Goal: Communication & Community: Answer question/provide support

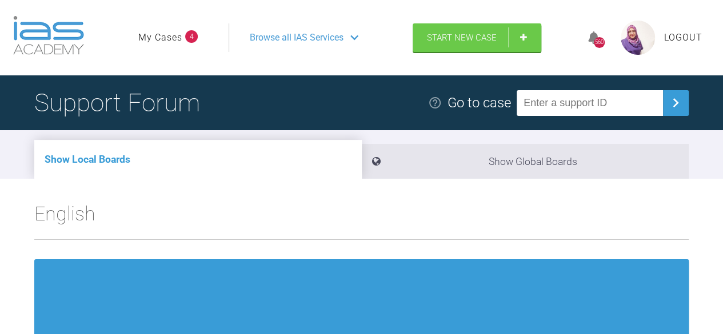
click at [176, 34] on link "My Cases" at bounding box center [160, 37] width 44 height 15
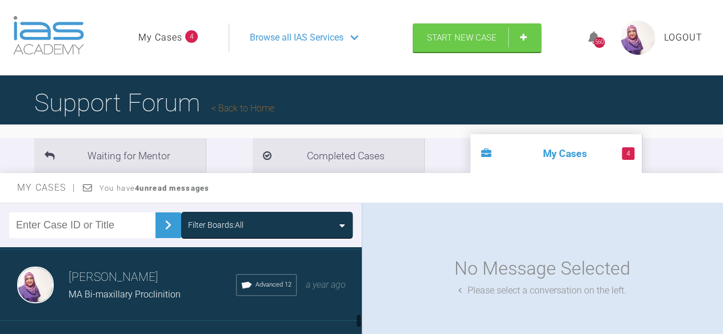
scroll to position [668, 0]
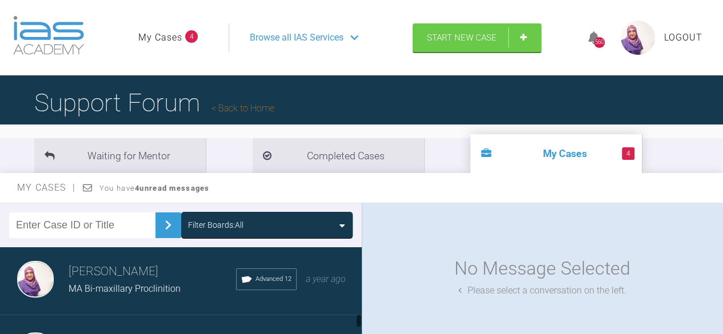
click at [127, 251] on div "[PERSON_NAME] MA Bi-maxillary Proclinition Advanced 12 a year ago" at bounding box center [185, 279] width 370 height 71
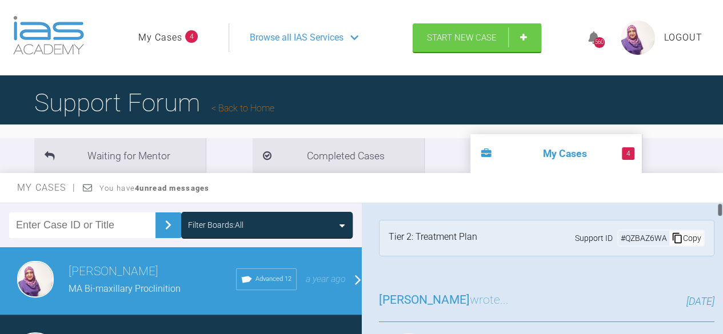
drag, startPoint x: 716, startPoint y: 206, endPoint x: 721, endPoint y: 220, distance: 15.2
click at [721, 220] on div at bounding box center [719, 276] width 6 height 146
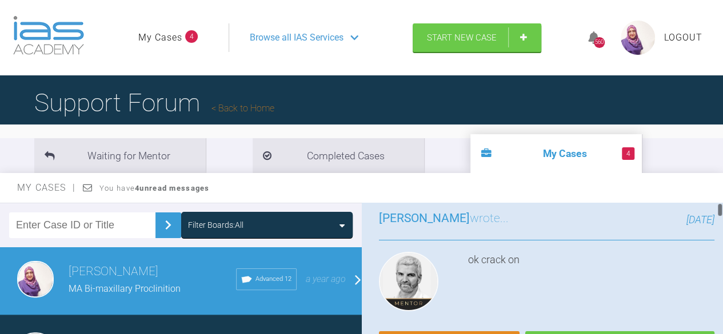
scroll to position [0, 0]
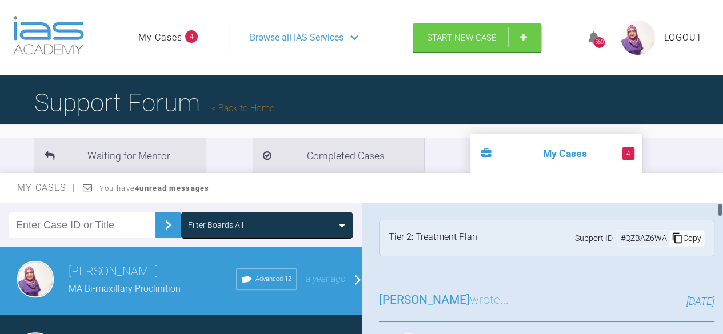
click at [718, 210] on div at bounding box center [720, 210] width 4 height 14
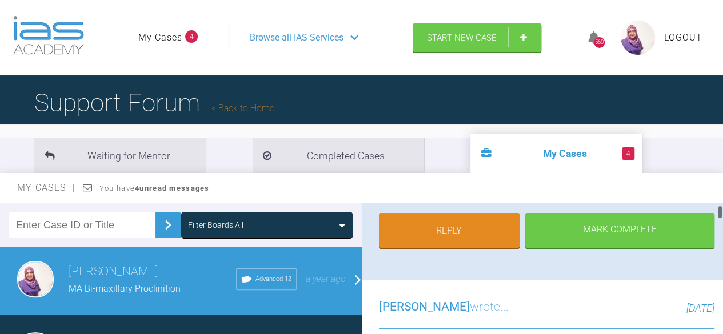
scroll to position [199, 0]
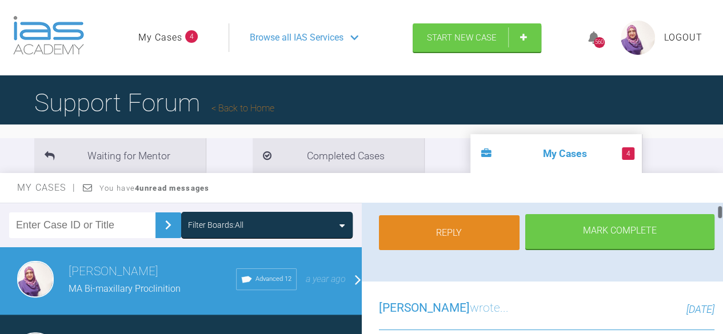
click at [480, 237] on link "Reply" at bounding box center [449, 232] width 141 height 35
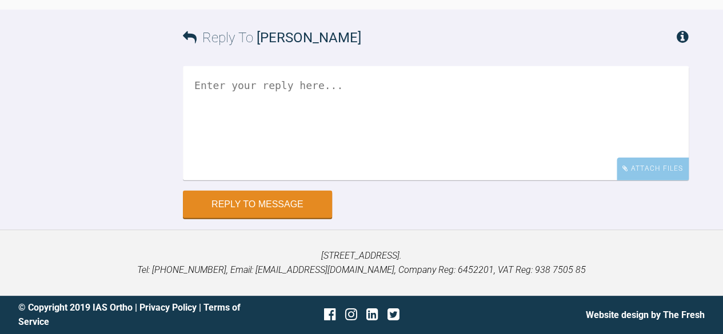
scroll to position [13550, 0]
